Goal: Task Accomplishment & Management: Manage account settings

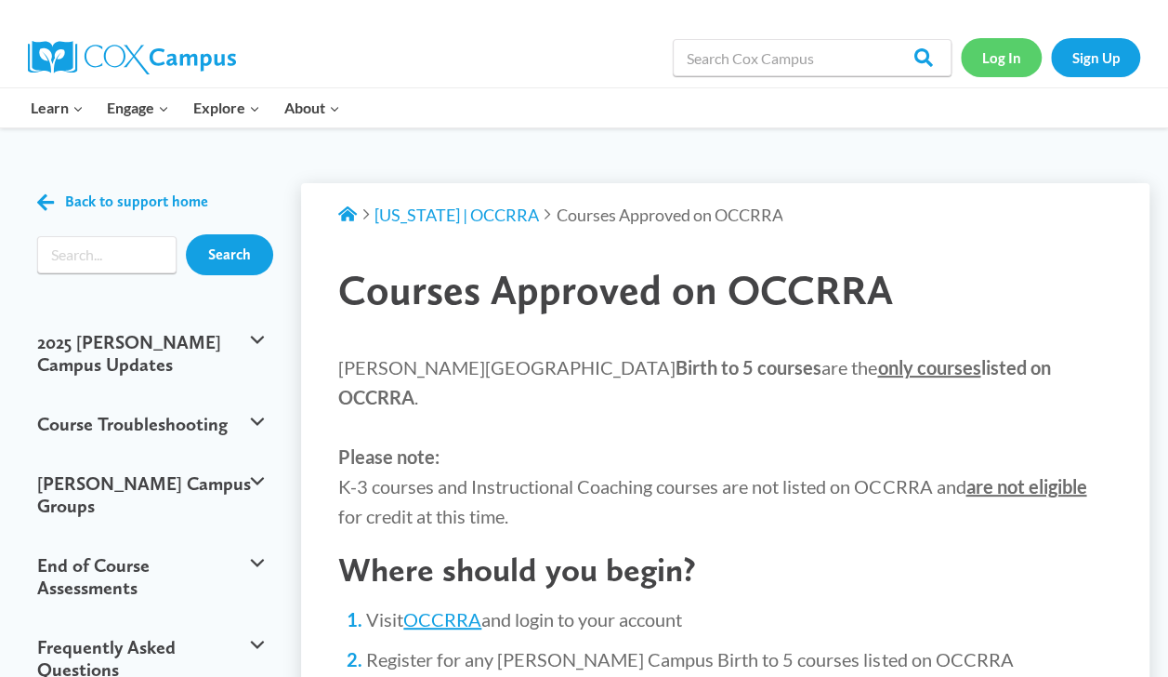
click at [996, 38] on link "Log In" at bounding box center [1001, 57] width 81 height 38
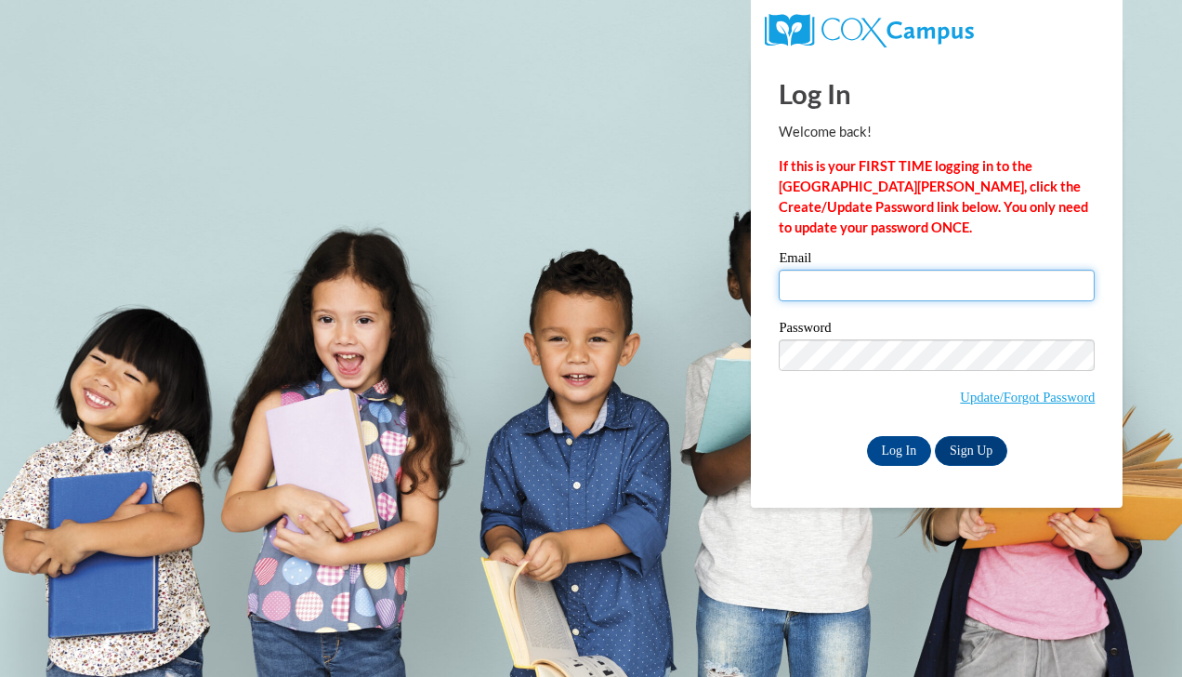
click at [828, 286] on input "Email" at bounding box center [937, 285] width 316 height 32
type input "mwilson@portagelearningcenters.com"
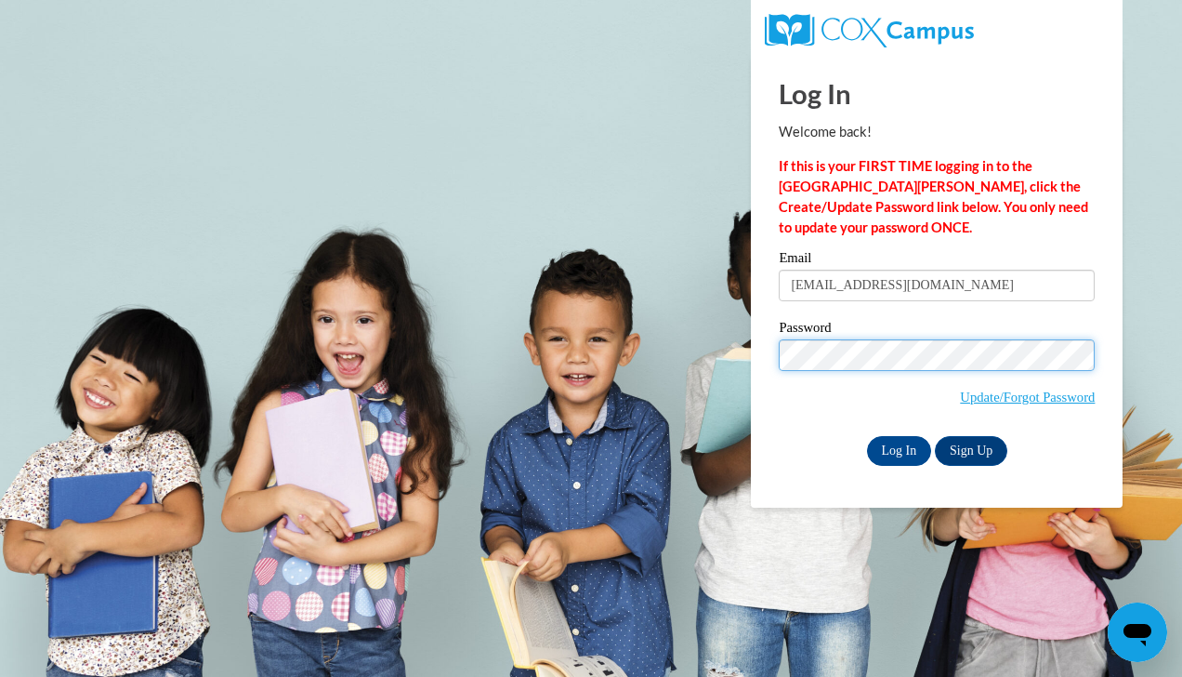
click at [867, 436] on input "Log In" at bounding box center [899, 451] width 65 height 30
click at [903, 442] on input "Log In" at bounding box center [899, 451] width 65 height 30
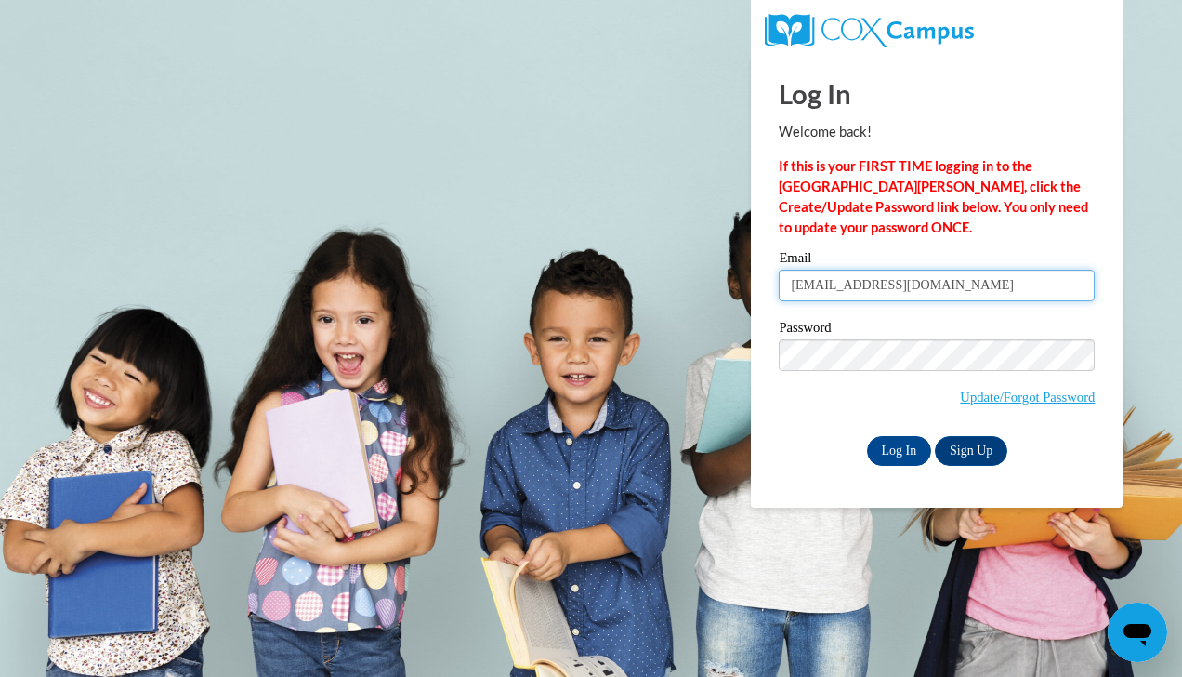
drag, startPoint x: 1017, startPoint y: 285, endPoint x: 707, endPoint y: 260, distance: 310.5
click at [707, 260] on body "Log In Welcome back! If this is your FIRST TIME logging in to the NEW Cox Campu…" at bounding box center [591, 338] width 1182 height 677
click at [861, 290] on input "Email" at bounding box center [937, 285] width 316 height 32
type input "maddywilson625@gmail.com"
click at [900, 448] on input "Log In" at bounding box center [899, 451] width 65 height 30
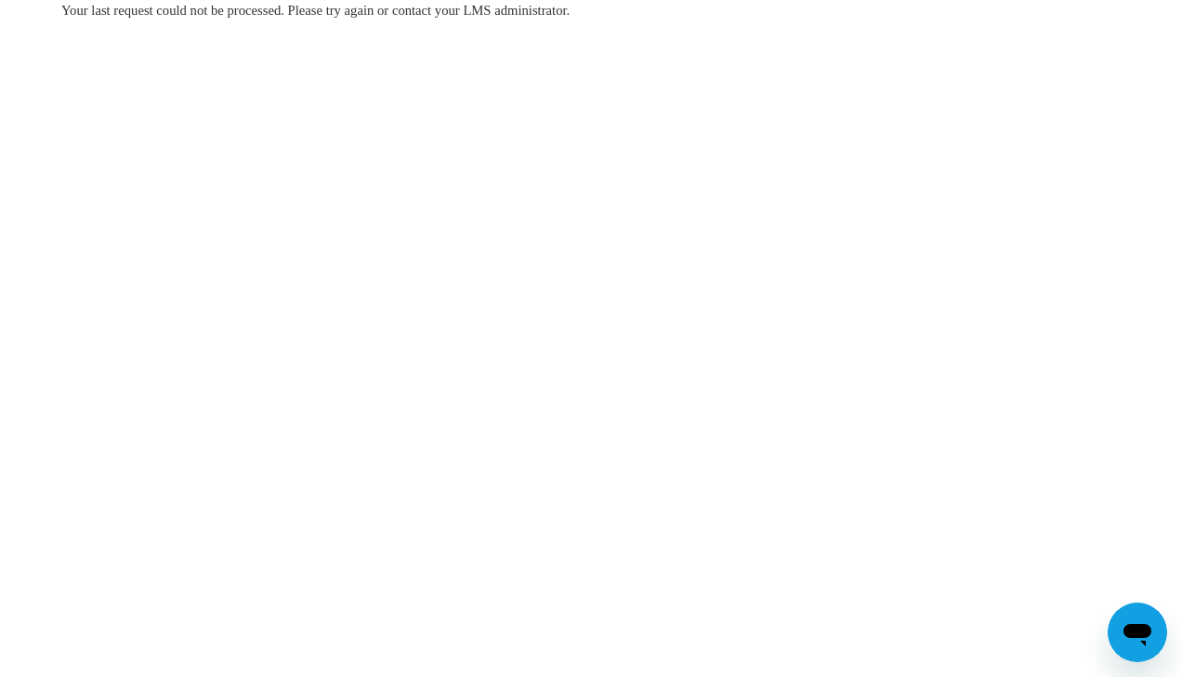
drag, startPoint x: 0, startPoint y: 0, endPoint x: 670, endPoint y: 552, distance: 868.1
click at [670, 552] on body "Your last request could not be processed. Please try again or contact your LMS …" at bounding box center [591, 338] width 1182 height 677
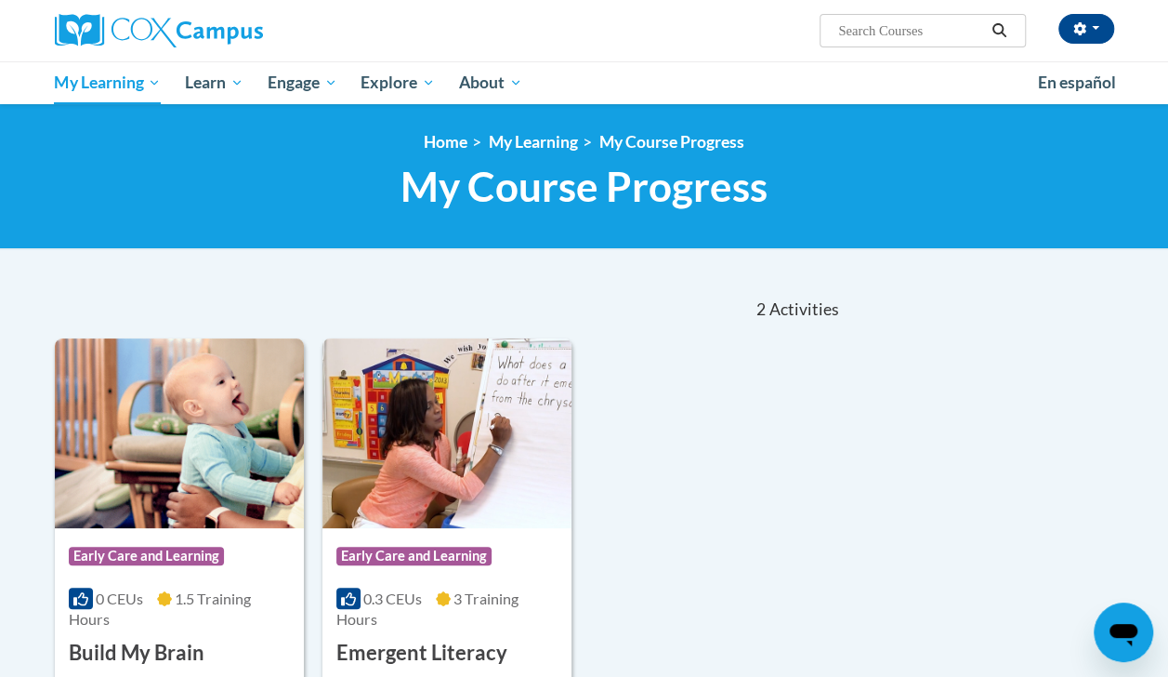
drag, startPoint x: 0, startPoint y: 0, endPoint x: 527, endPoint y: 431, distance: 680.8
click at [527, 431] on div "Course Category: Early Care and Learning 0 CEUs 1.5 Training Hours COURSE Build…" at bounding box center [449, 559] width 788 height 442
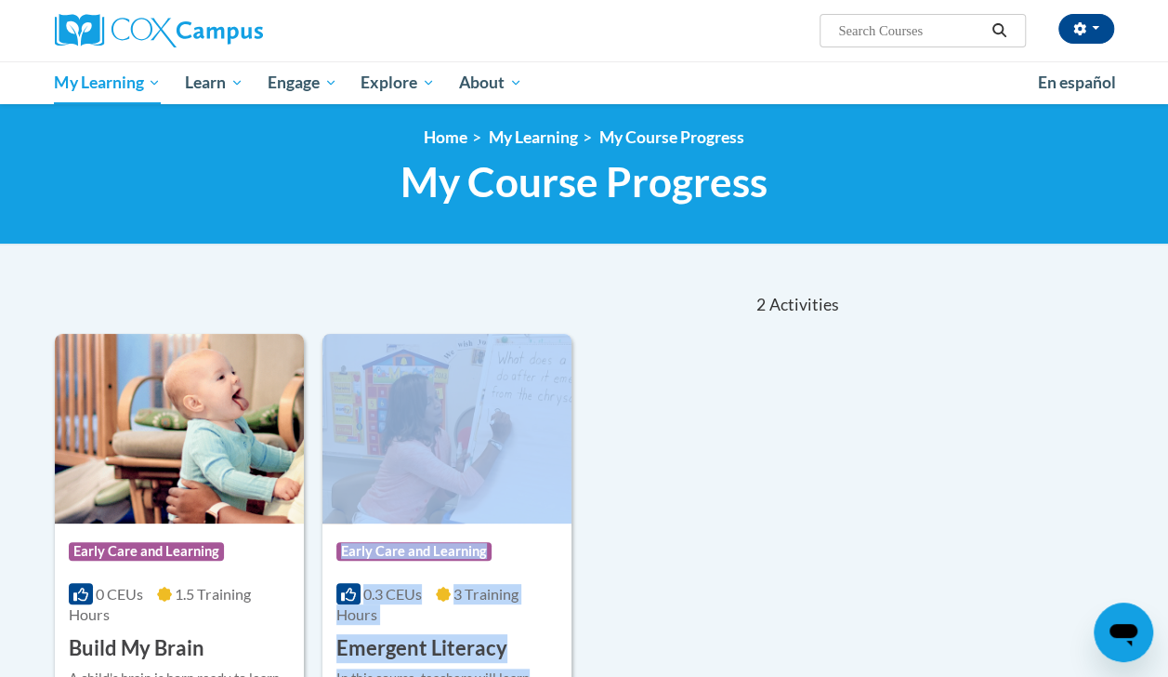
scroll to position [7, 0]
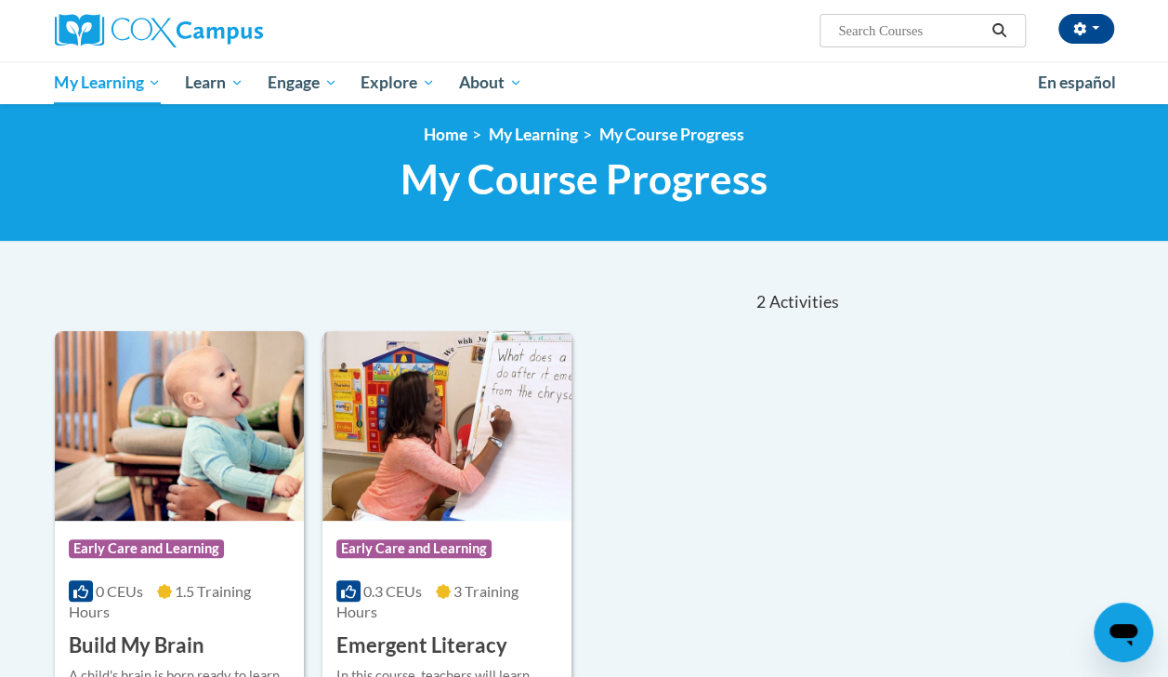
click at [562, 314] on nav "«« « 1-2 » »» 2 Activities CEUs" at bounding box center [449, 302] width 816 height 58
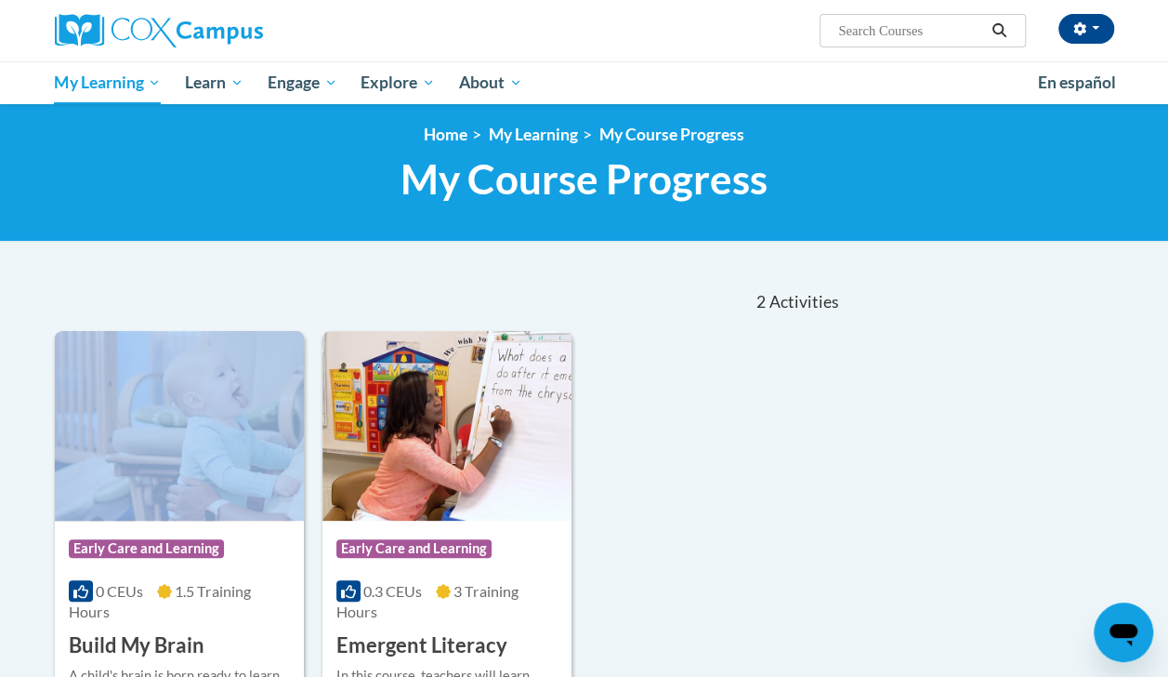
click at [562, 314] on nav "«« « 1-2 » »» 2 Activities CEUs" at bounding box center [449, 302] width 816 height 58
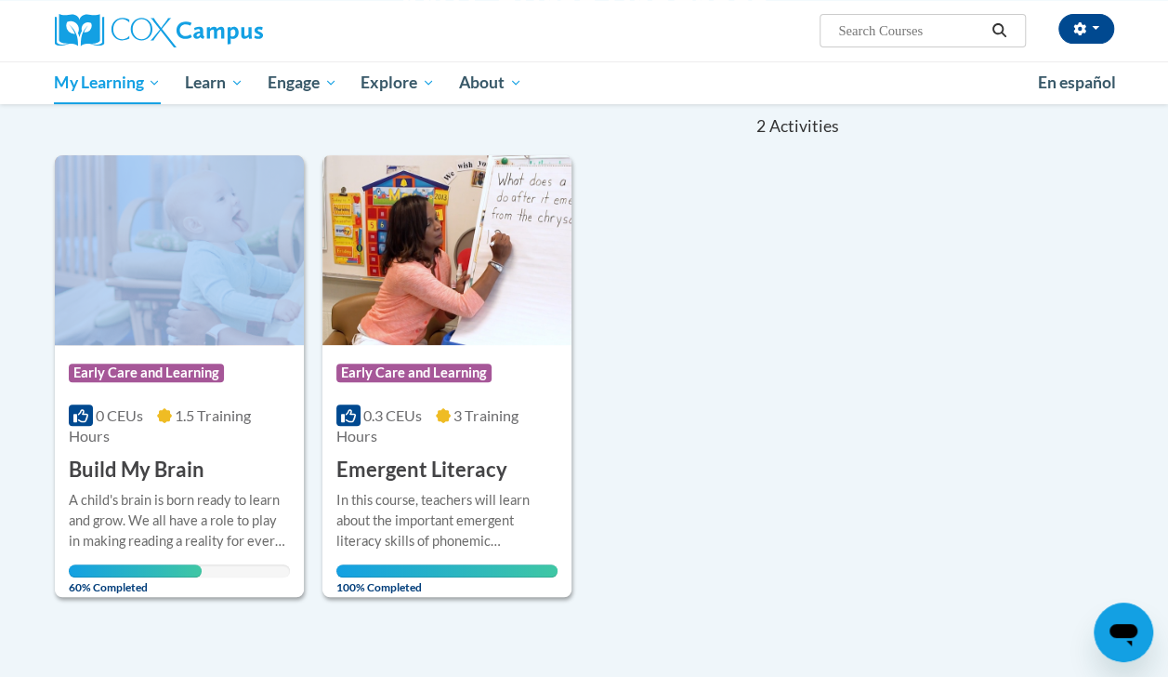
scroll to position [184, 0]
click at [223, 490] on div "A child's brain is born ready to learn and grow. We all have a role to play in …" at bounding box center [179, 519] width 221 height 61
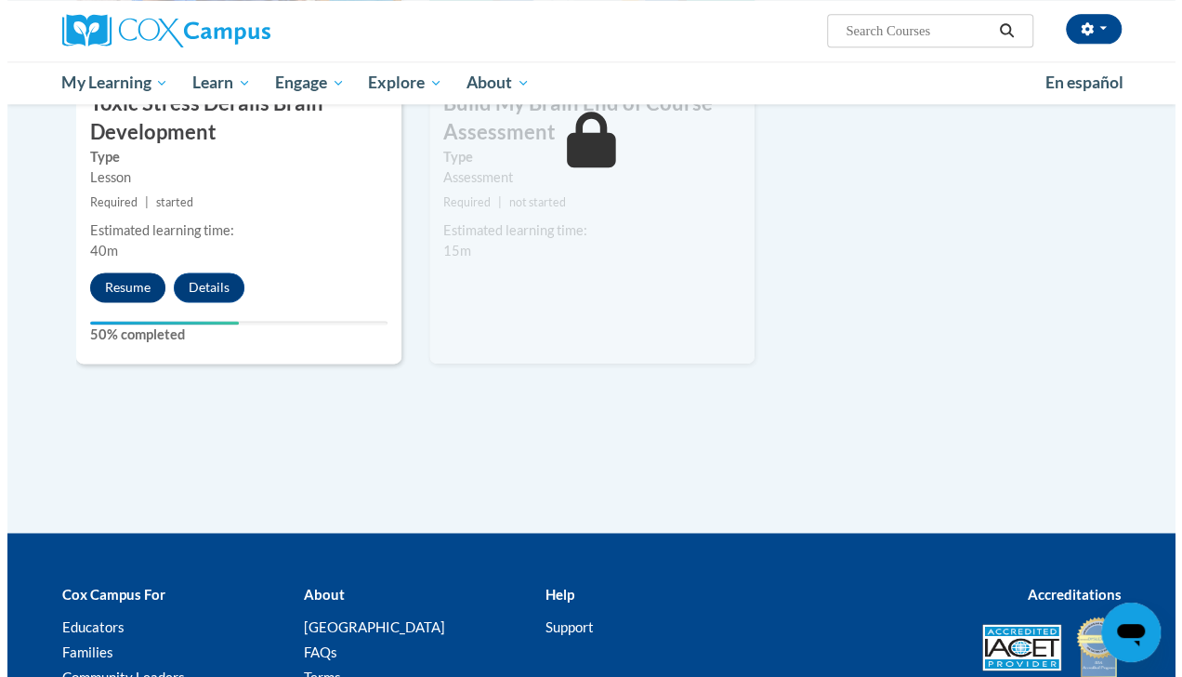
scroll to position [1145, 0]
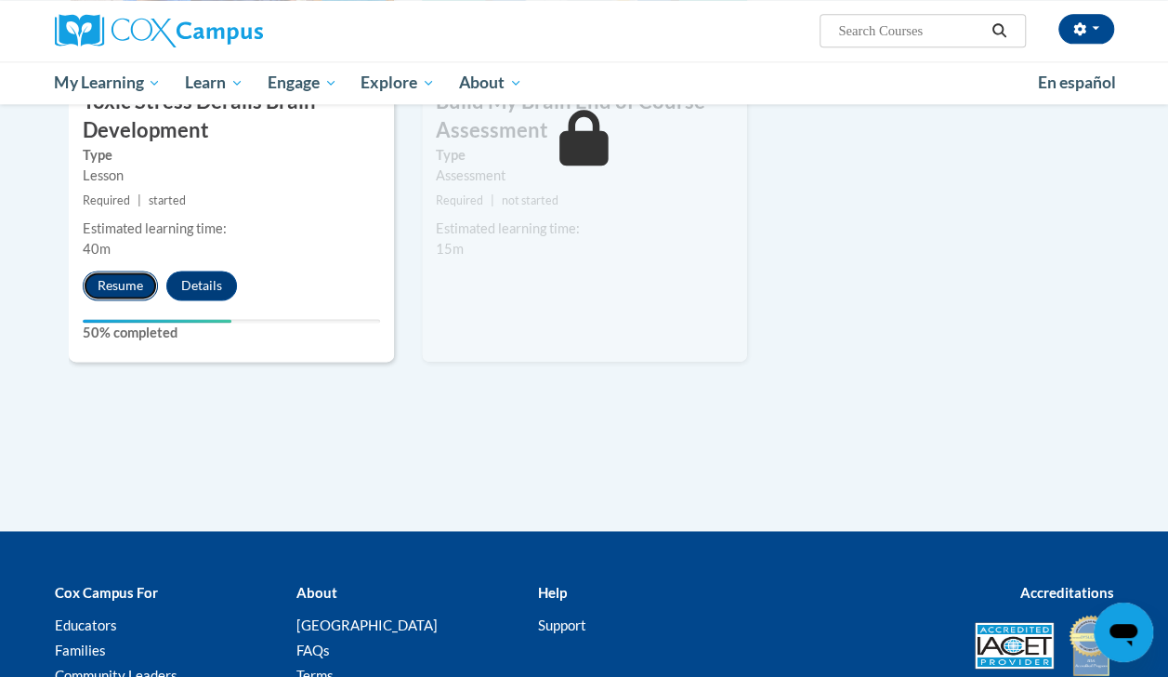
click at [126, 280] on button "Resume" at bounding box center [120, 285] width 75 height 30
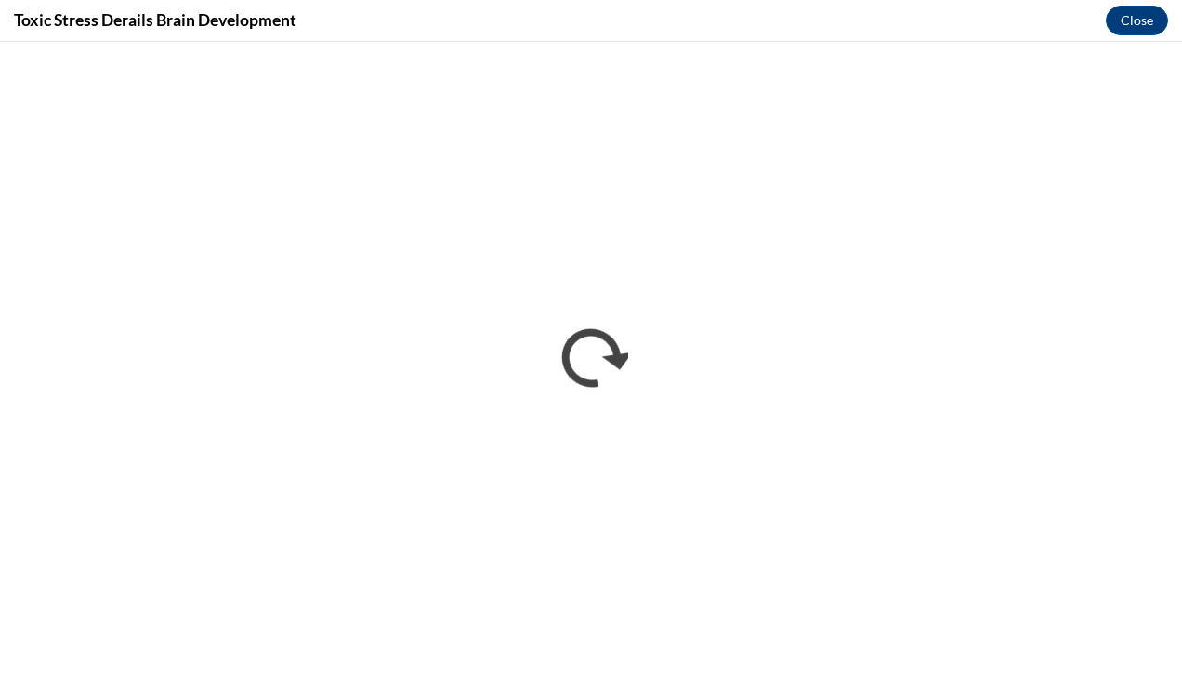
scroll to position [0, 0]
